Goal: Transaction & Acquisition: Download file/media

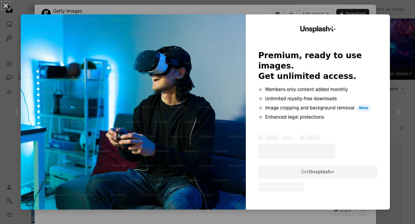
scroll to position [332, 0]
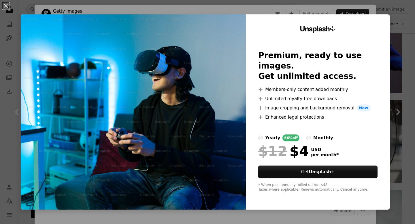
click at [398, 41] on div "An X shape Unsplash+ Premium, ready to use images. Get unlimited access. A plus…" at bounding box center [207, 112] width 415 height 224
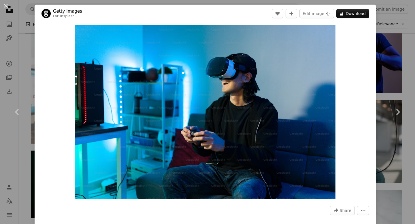
click at [399, 42] on div "An X shape Chevron left Chevron right Getty Images For Unsplash+ A heart A plus…" at bounding box center [207, 112] width 415 height 224
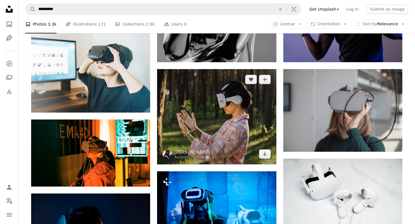
scroll to position [364, 0]
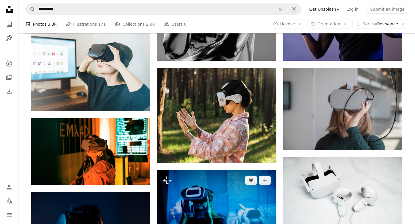
click at [237, 170] on img at bounding box center [216, 210] width 119 height 80
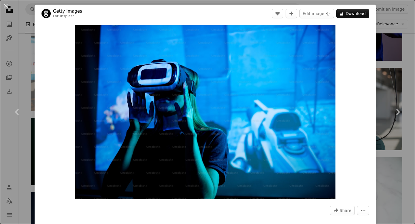
click at [393, 72] on div "An X shape Chevron left Chevron right Getty Images For Unsplash+ A heart A plus…" at bounding box center [207, 112] width 415 height 224
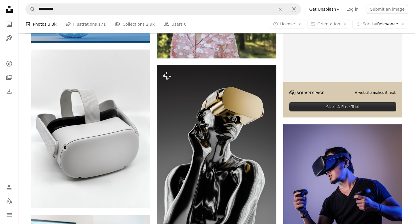
scroll to position [179, 0]
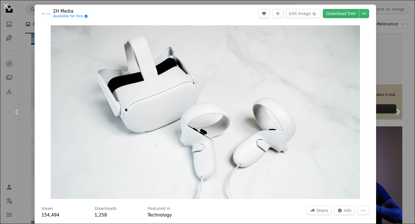
click at [407, 63] on div "An X shape Chevron left Chevron right 2H Media Available for hire A checkmark i…" at bounding box center [207, 112] width 415 height 224
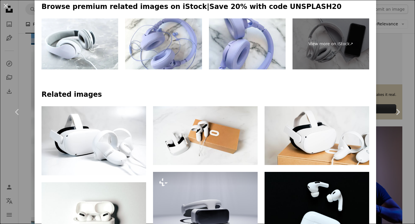
scroll to position [285, 0]
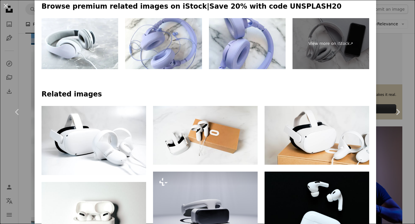
click at [401, 80] on div "An X shape Chevron left Chevron right 2H Media Available for hire A checkmark i…" at bounding box center [207, 112] width 415 height 224
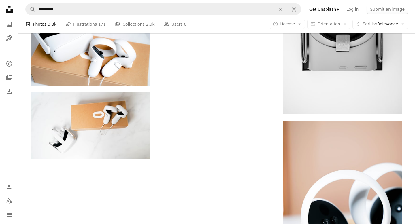
scroll to position [1514, 0]
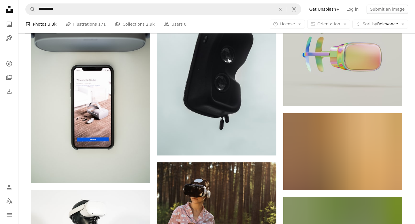
scroll to position [2496, 0]
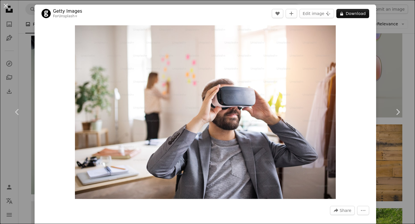
click at [404, 33] on div "An X shape Chevron left Chevron right Getty Images For Unsplash+ A heart A plus…" at bounding box center [207, 112] width 415 height 224
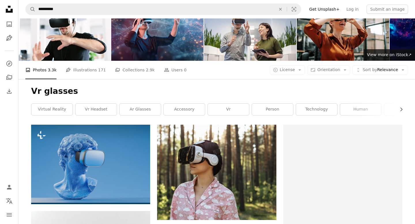
scroll to position [19, 0]
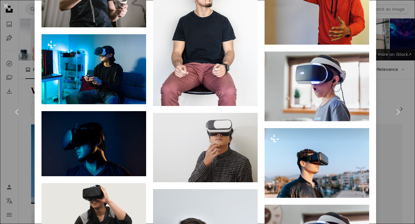
scroll to position [453, 0]
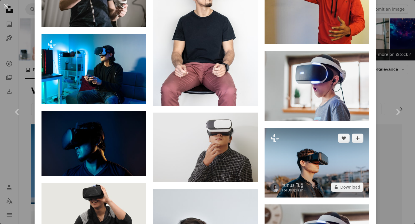
click at [319, 128] on img at bounding box center [317, 163] width 105 height 70
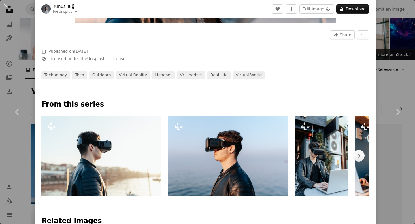
scroll to position [181, 0]
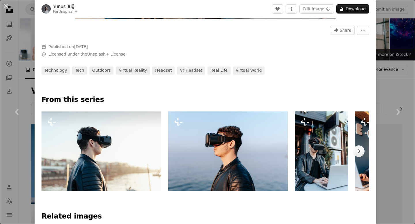
click at [103, 166] on img at bounding box center [102, 152] width 120 height 80
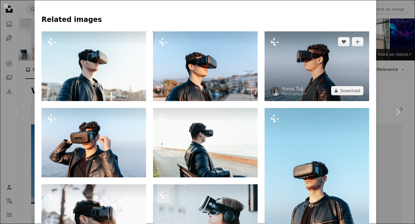
scroll to position [379, 0]
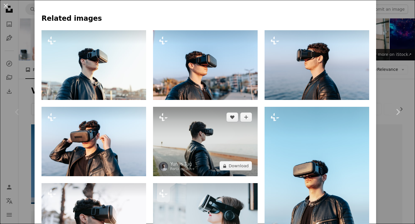
click at [230, 147] on img at bounding box center [205, 142] width 105 height 70
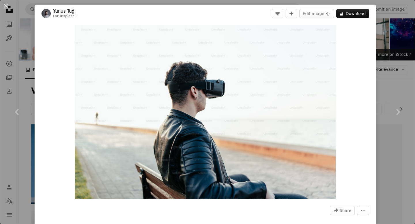
click at [399, 55] on div "An X shape Chevron left Chevron right Yunus Tuğ For Unsplash+ A heart A plus si…" at bounding box center [207, 112] width 415 height 224
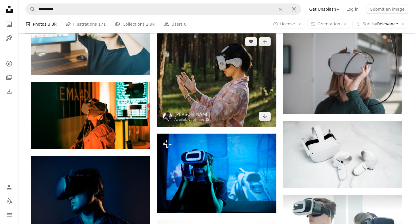
scroll to position [401, 0]
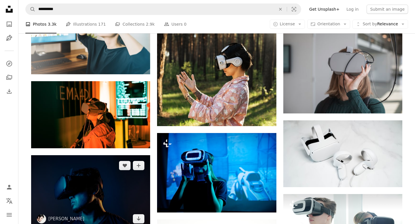
click at [121, 156] on img at bounding box center [90, 193] width 119 height 74
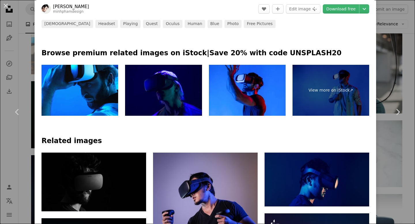
scroll to position [254, 0]
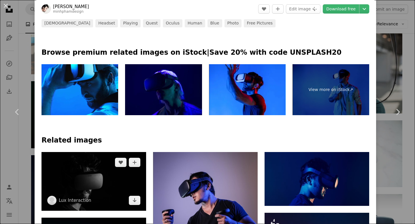
click at [97, 152] on img at bounding box center [94, 181] width 105 height 59
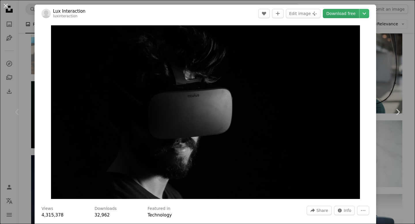
click at [346, 13] on link "Download free" at bounding box center [341, 13] width 36 height 9
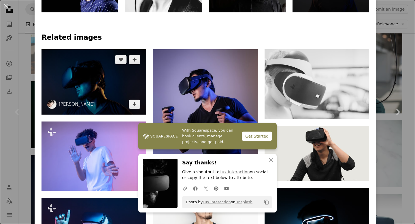
scroll to position [362, 0]
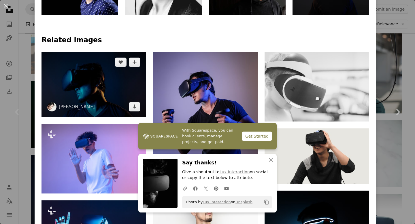
click at [96, 52] on img at bounding box center [94, 84] width 105 height 65
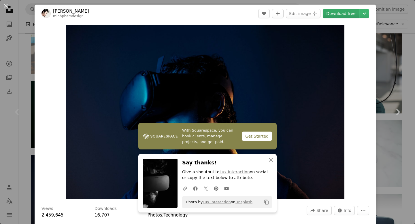
click at [344, 16] on link "Download free" at bounding box center [341, 13] width 36 height 9
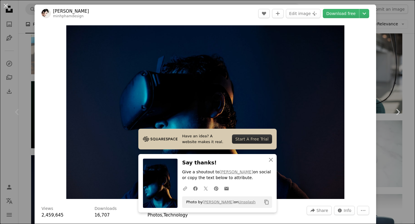
click at [390, 68] on div "An X shape Chevron left Chevron right Have an idea? A website makes it real. St…" at bounding box center [207, 112] width 415 height 224
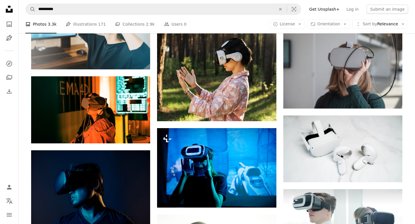
scroll to position [405, 0]
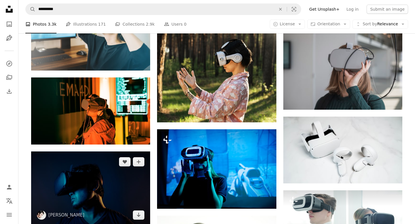
click at [122, 152] on img at bounding box center [90, 189] width 119 height 74
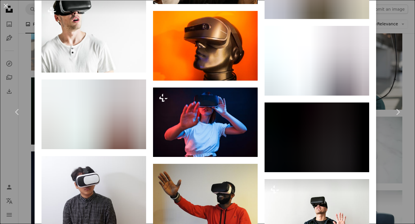
scroll to position [938, 0]
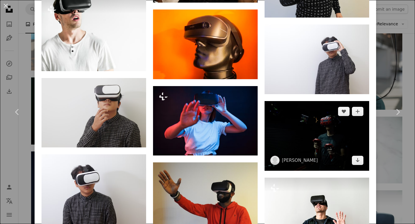
click at [306, 101] on img at bounding box center [317, 136] width 105 height 70
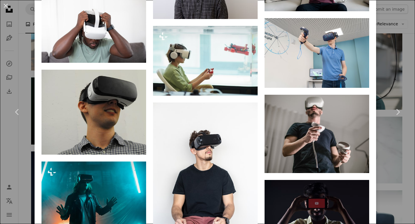
scroll to position [1494, 0]
